Goal: Check status

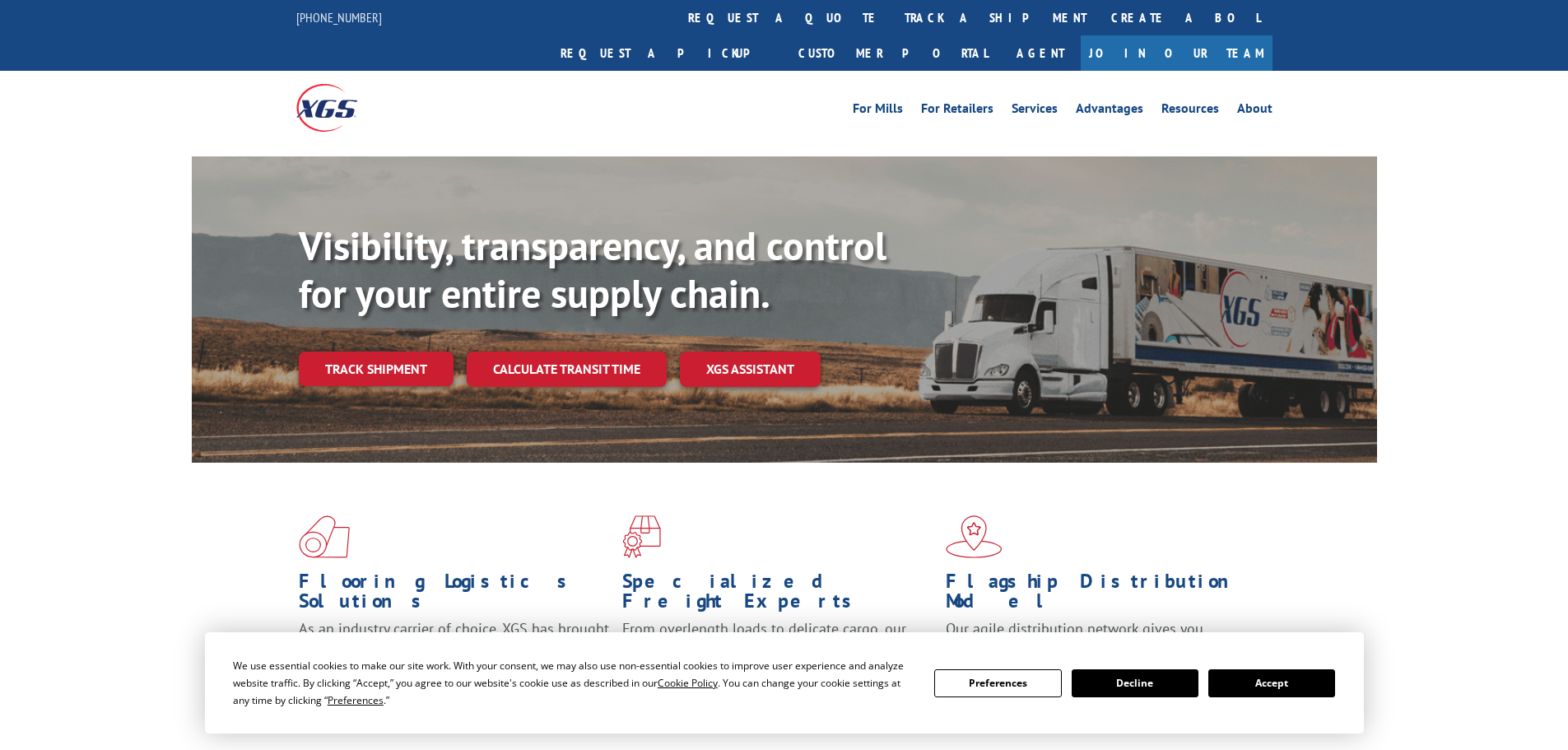
drag, startPoint x: 1302, startPoint y: 687, endPoint x: 700, endPoint y: 268, distance: 733.5
click at [1299, 682] on button "Accept" at bounding box center [1272, 684] width 127 height 28
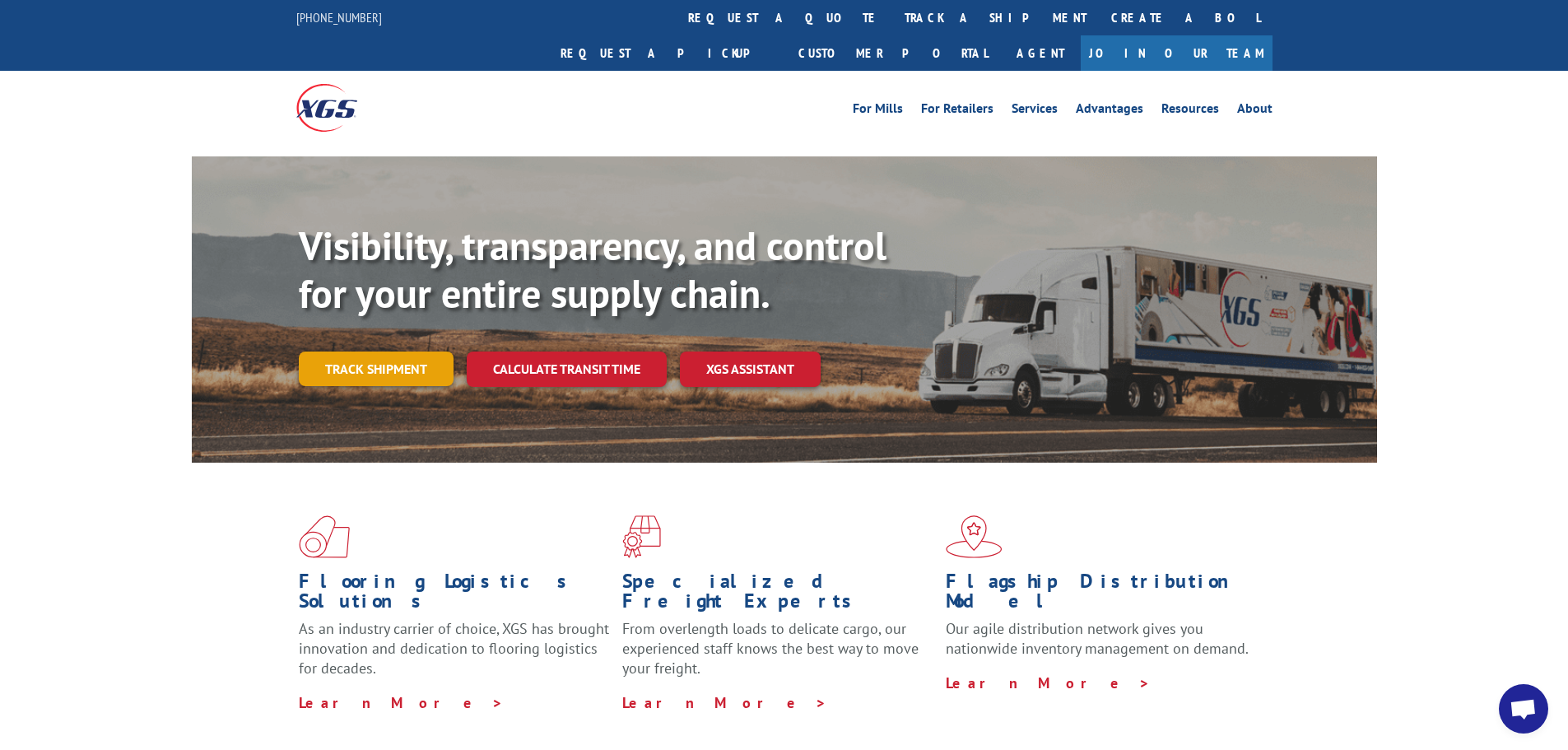
click at [369, 352] on link "Track shipment" at bounding box center [375, 368] width 154 height 35
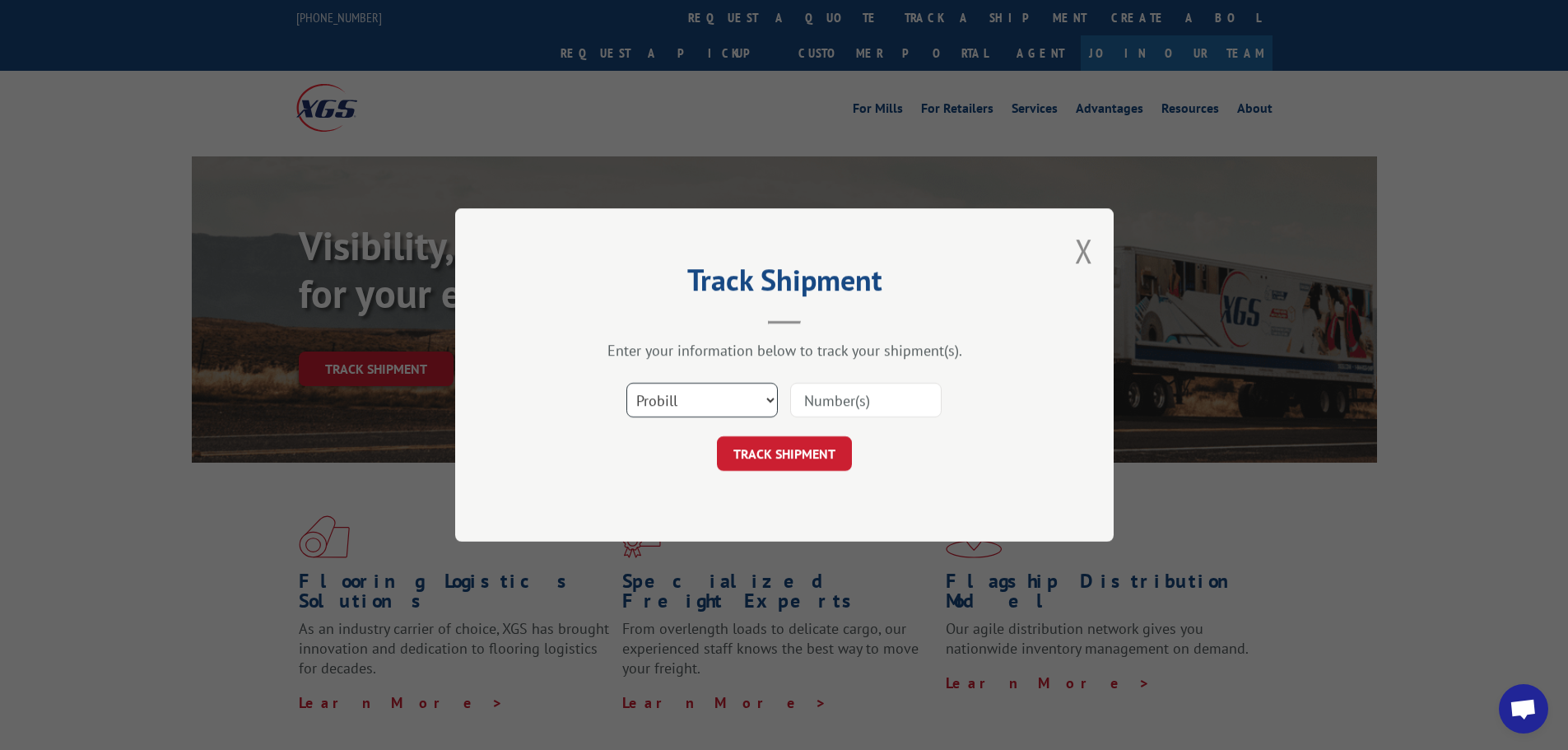
click at [664, 390] on select "Select category... Probill BOL PO" at bounding box center [702, 399] width 151 height 35
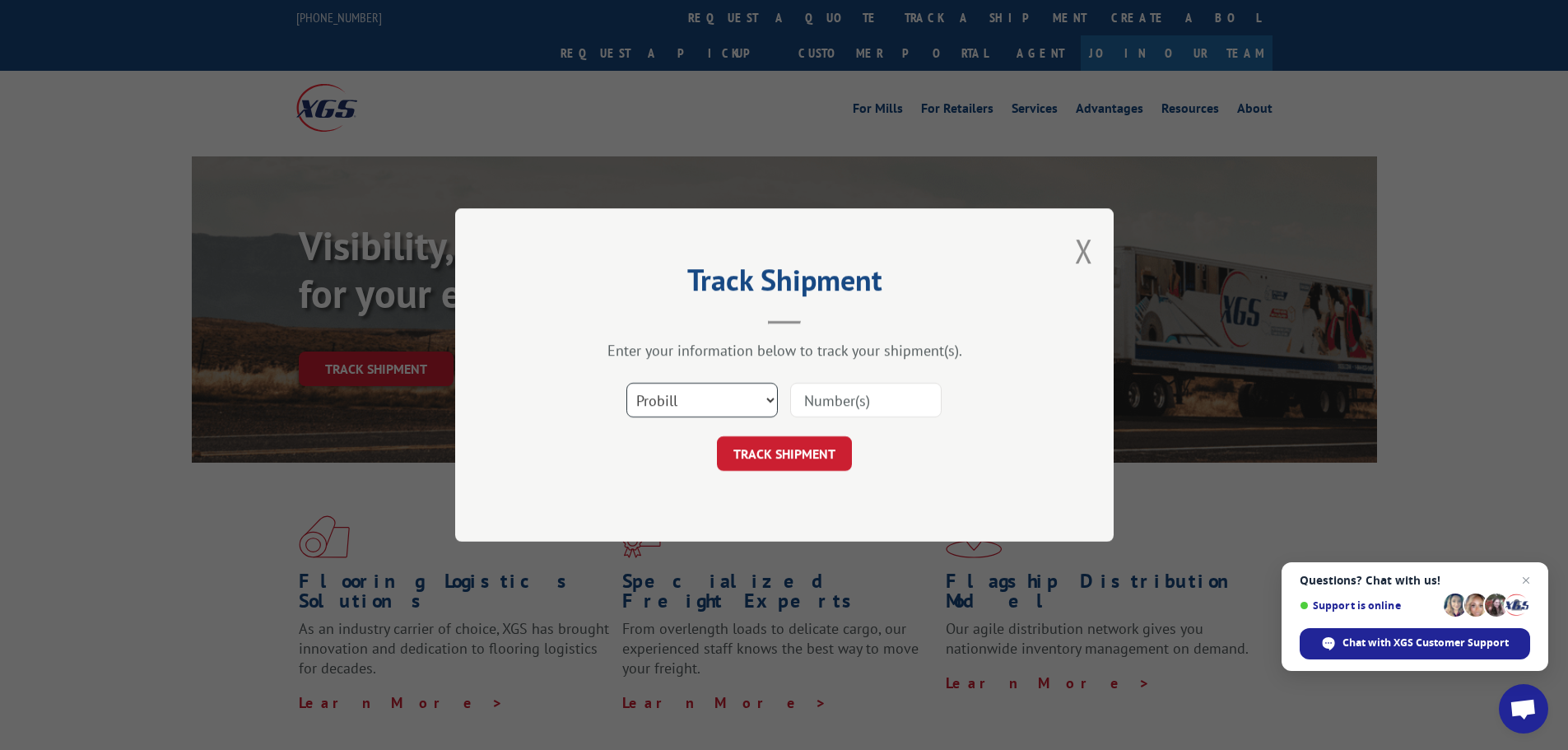
select select "bol"
click at [626, 382] on select "Select category... Probill BOL PO" at bounding box center [702, 399] width 151 height 35
paste input "5606216"
type input "5606216"
click at [772, 453] on button "TRACK SHIPMENT" at bounding box center [784, 453] width 135 height 35
